Goal: Task Accomplishment & Management: Manage account settings

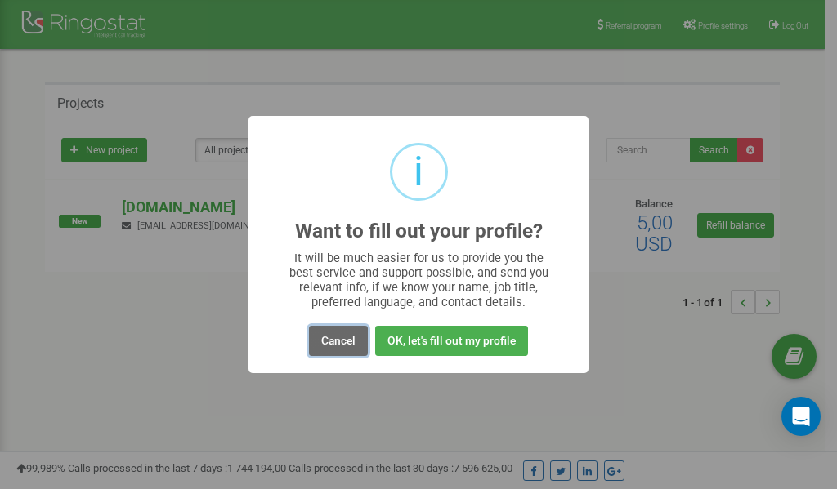
click at [333, 344] on button "Cancel" at bounding box center [338, 341] width 59 height 30
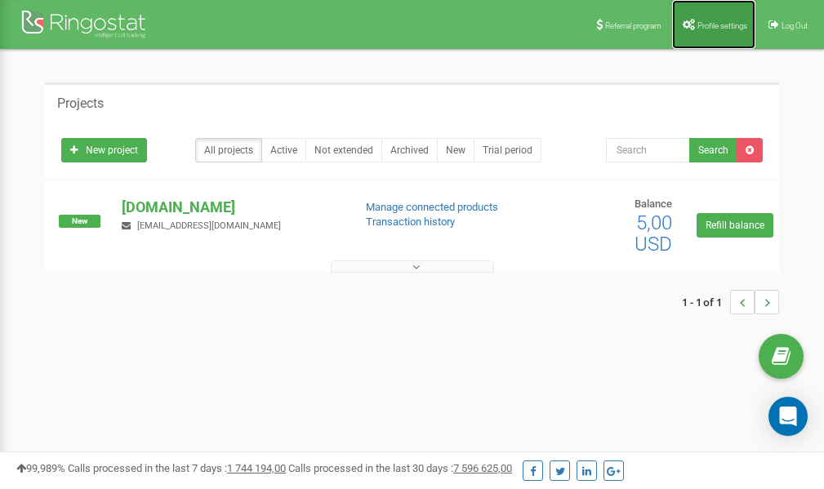
click at [715, 21] on span "Profile settings" at bounding box center [723, 25] width 50 height 9
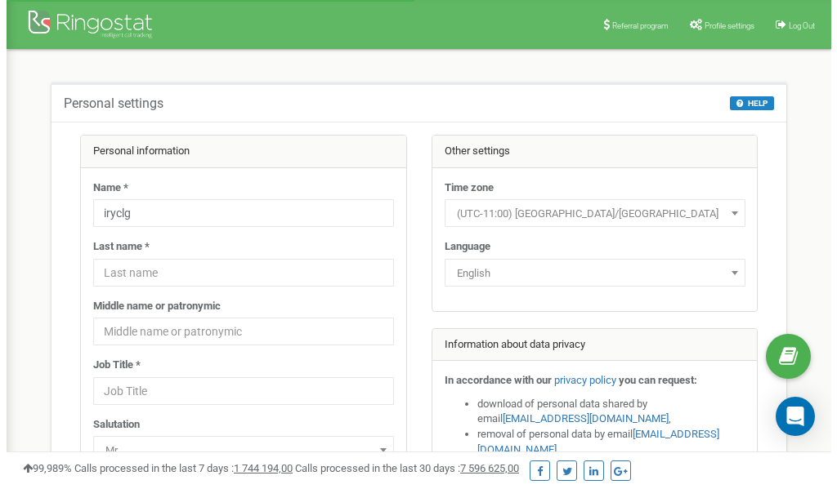
scroll to position [82, 0]
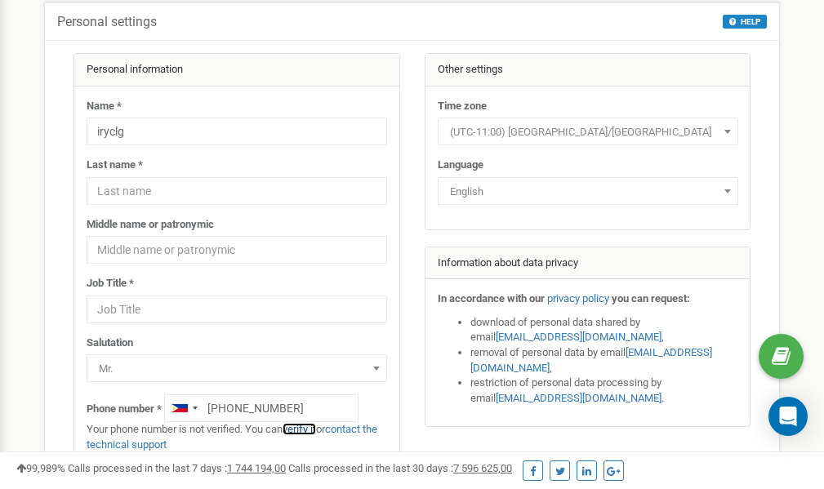
click at [301, 429] on link "verify it" at bounding box center [299, 429] width 33 height 12
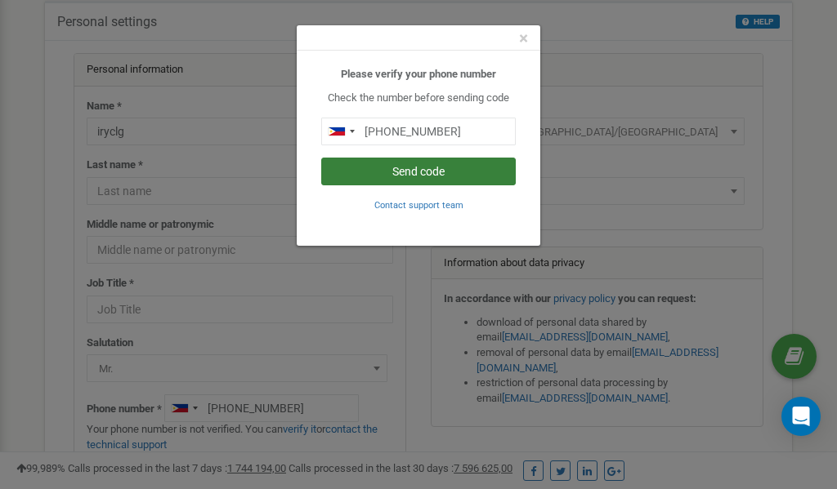
click at [423, 172] on button "Send code" at bounding box center [418, 172] width 194 height 28
